Goal: Task Accomplishment & Management: Use online tool/utility

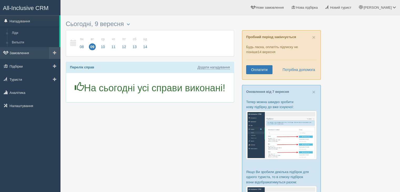
click at [26, 54] on link "Замовлення" at bounding box center [30, 53] width 61 height 12
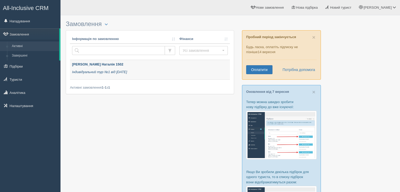
click at [127, 72] on icon "Індивідуальний тур №1 від [DATE]" at bounding box center [99, 72] width 55 height 4
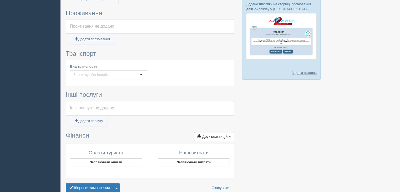
scroll to position [262, 0]
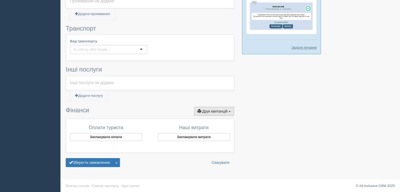
click at [206, 111] on span "Друк квитанцій" at bounding box center [214, 111] width 25 height 4
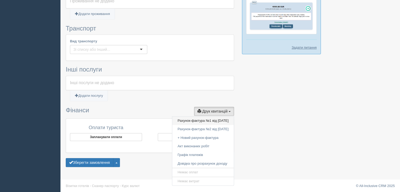
click at [197, 120] on link "Рахунок-фактура №1 від [DATE]" at bounding box center [203, 121] width 62 height 9
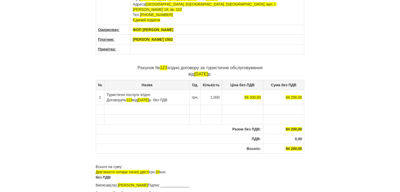
scroll to position [46, 0]
